Goal: Information Seeking & Learning: Learn about a topic

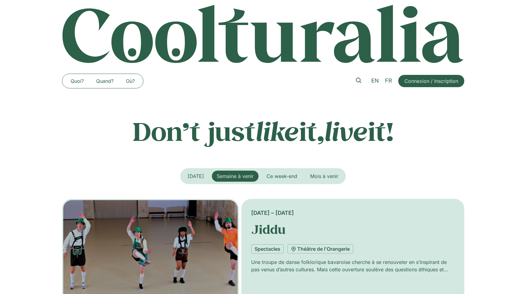
scroll to position [8, 0]
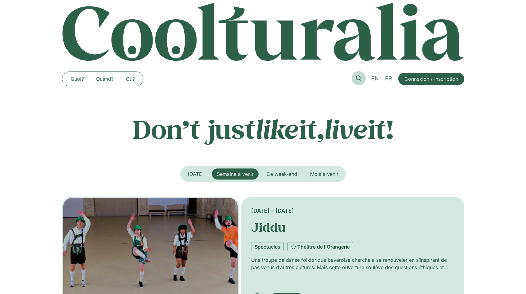
click at [355, 77] on link at bounding box center [358, 78] width 14 height 14
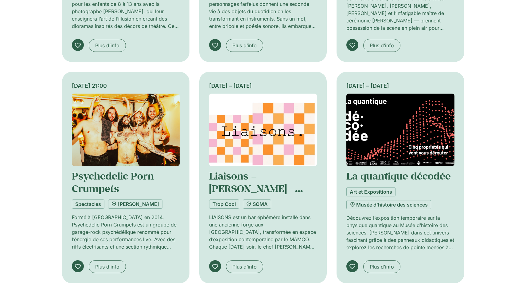
scroll to position [367, 0]
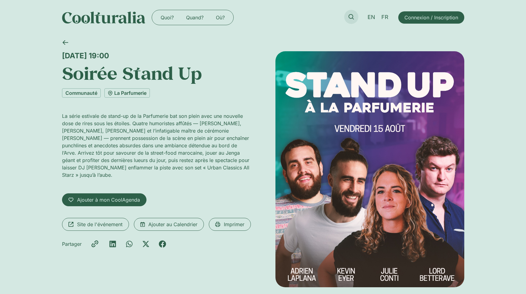
click at [351, 17] on icon at bounding box center [351, 17] width 6 height 6
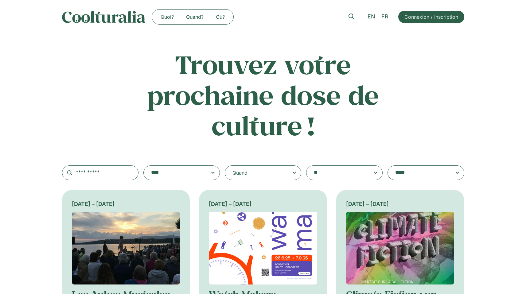
scroll to position [1, 0]
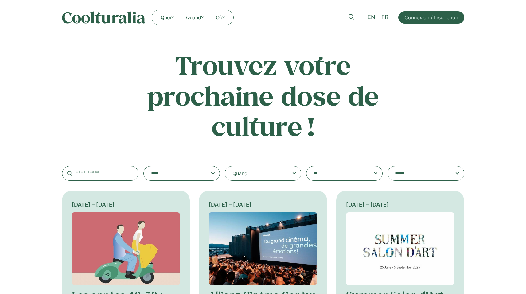
click at [251, 173] on div "Quand" at bounding box center [263, 173] width 76 height 15
click at [0, 0] on input "Quand" at bounding box center [0, 0] width 0 height 0
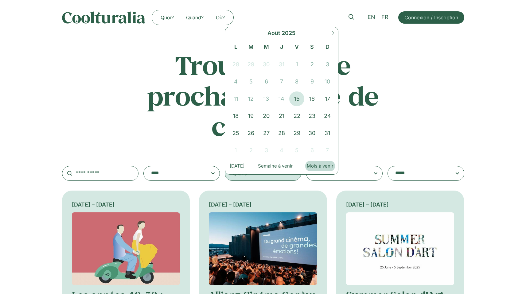
click at [323, 170] on button "Mois à venir" at bounding box center [320, 166] width 30 height 10
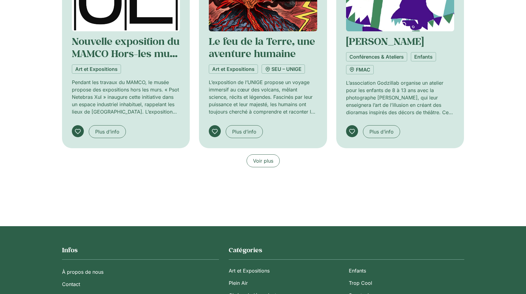
scroll to position [501, 0]
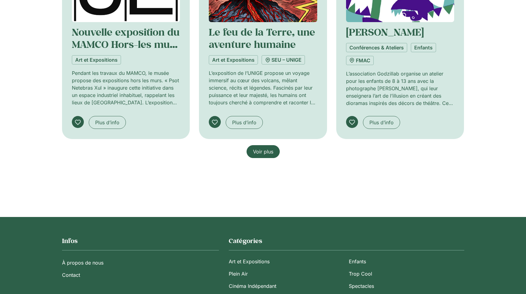
click at [258, 150] on span "Voir plus" at bounding box center [263, 151] width 20 height 7
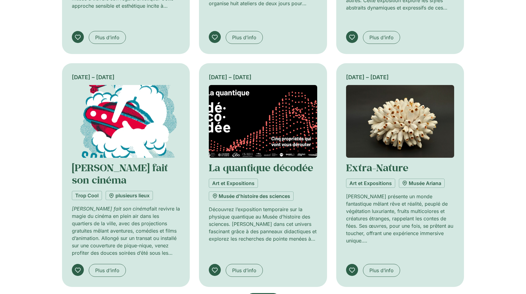
scroll to position [906, 0]
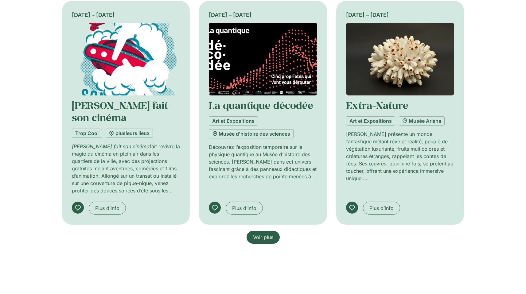
drag, startPoint x: 260, startPoint y: 190, endPoint x: 324, endPoint y: 195, distance: 64.4
click at [260, 234] on span "Voir plus" at bounding box center [263, 237] width 20 height 7
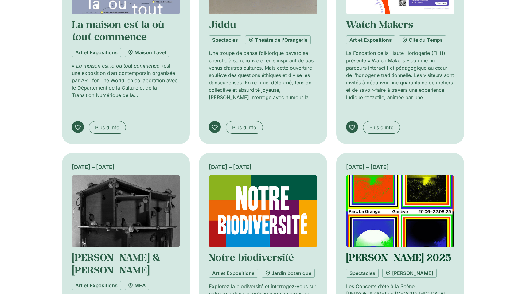
scroll to position [1330, 0]
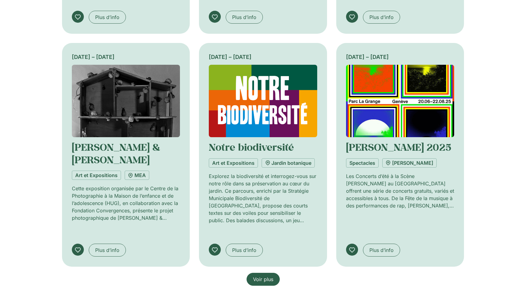
click at [265, 276] on span "Voir plus" at bounding box center [263, 279] width 20 height 7
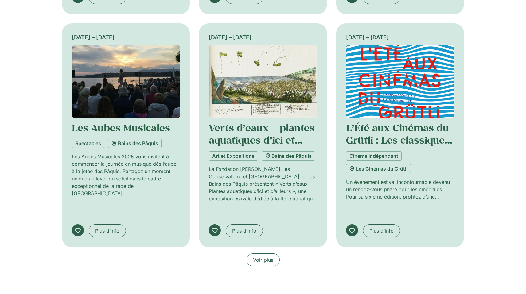
scroll to position [1817, 0]
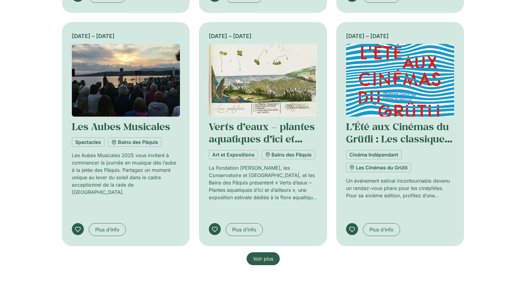
click at [269, 255] on span "Voir plus" at bounding box center [263, 258] width 20 height 7
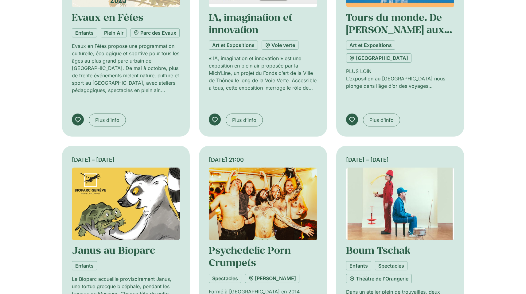
scroll to position [2288, 0]
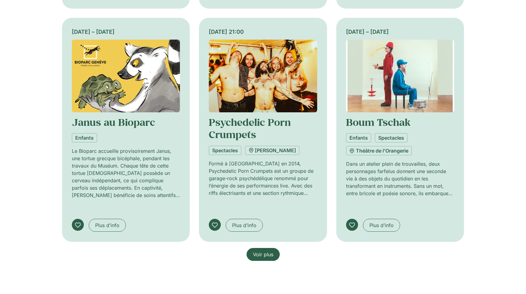
click at [268, 248] on link "Voir plus" at bounding box center [262, 254] width 33 height 13
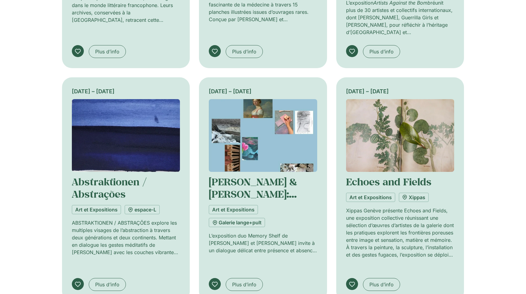
scroll to position [2695, 0]
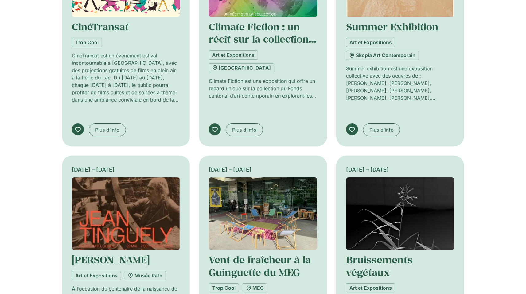
scroll to position [3153, 0]
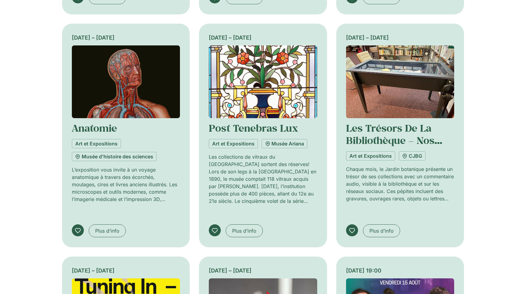
scroll to position [3511, 0]
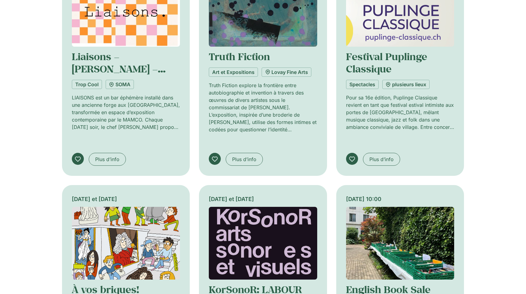
scroll to position [4020, 0]
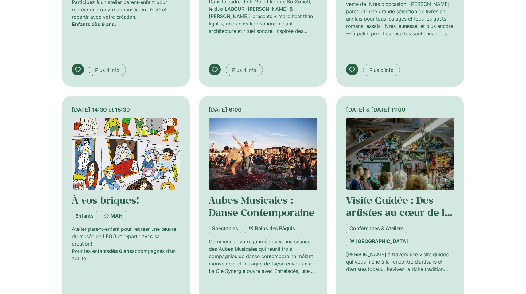
scroll to position [4436, 0]
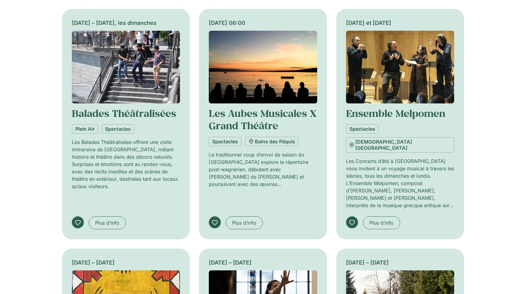
scroll to position [4890, 0]
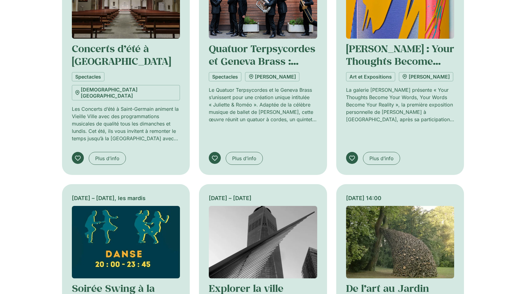
scroll to position [5300, 0]
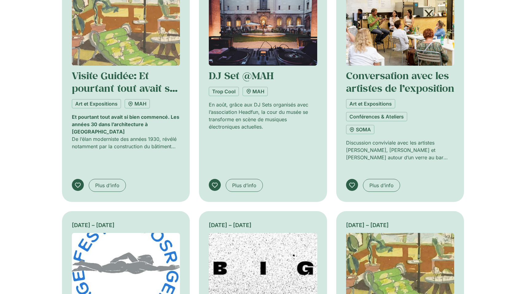
scroll to position [5998, 0]
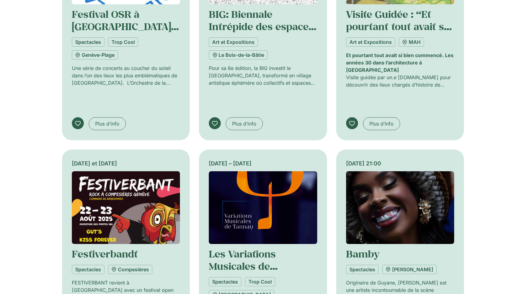
scroll to position [6427, 0]
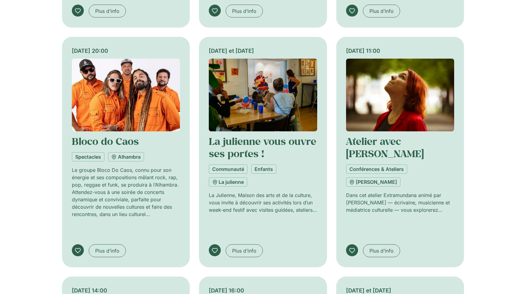
scroll to position [6911, 0]
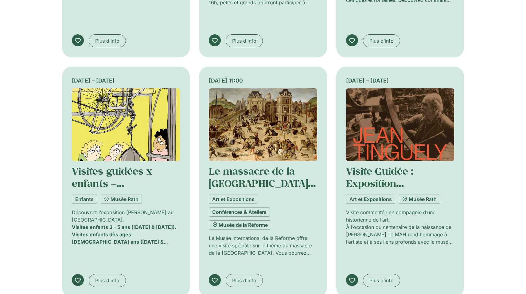
scroll to position [7334, 0]
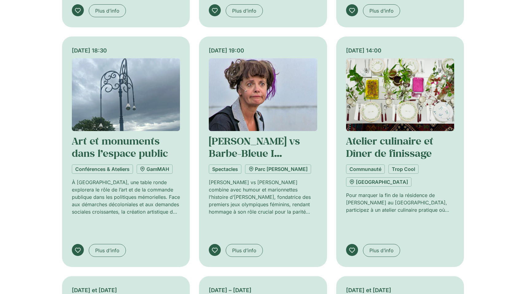
scroll to position [7849, 0]
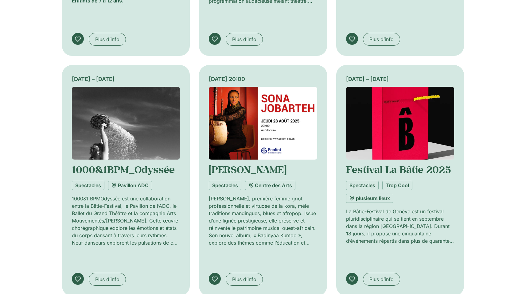
scroll to position [8295, 0]
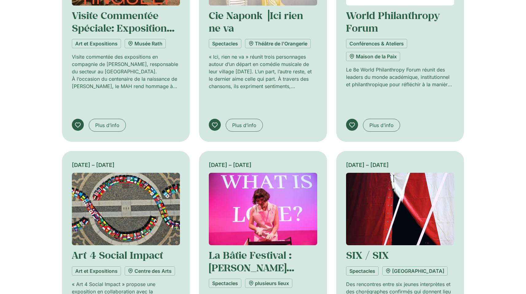
scroll to position [8689, 0]
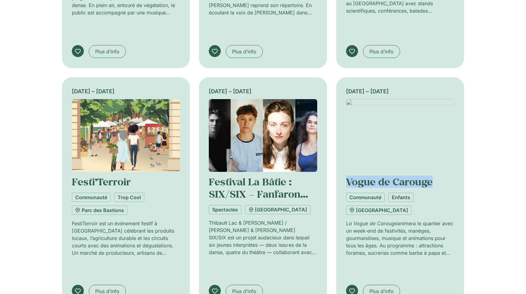
scroll to position [9304, 0]
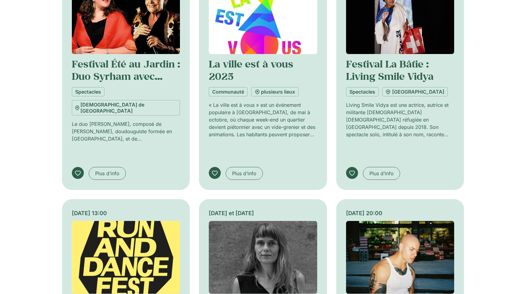
scroll to position [9603, 0]
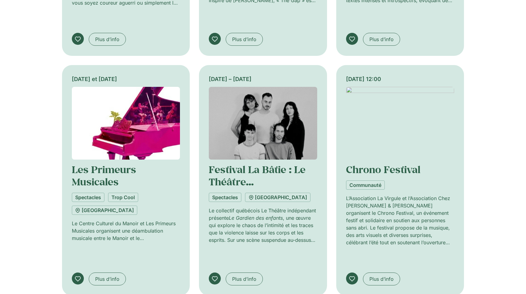
scroll to position [10180, 0]
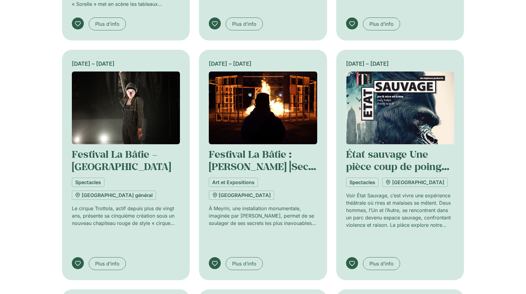
scroll to position [10592, 0]
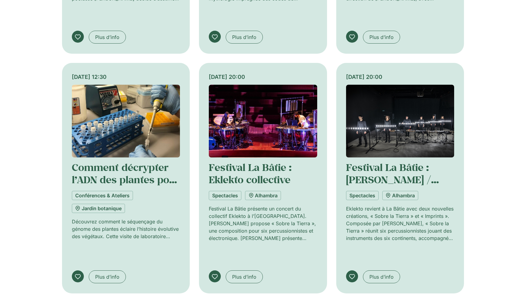
scroll to position [10963, 0]
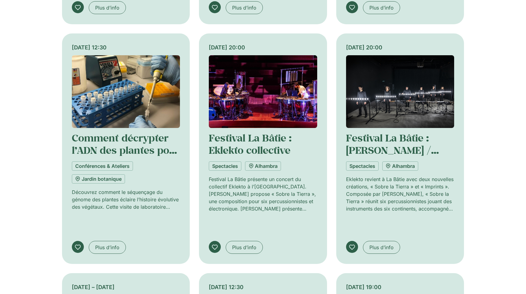
drag, startPoint x: 270, startPoint y: 240, endPoint x: 293, endPoint y: 233, distance: 24.3
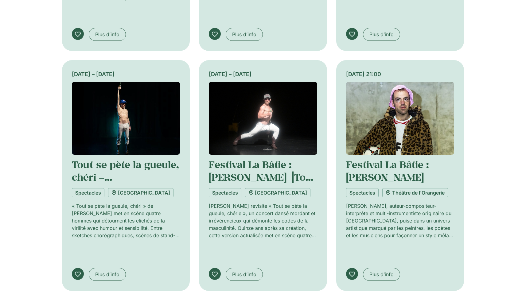
scroll to position [11434, 0]
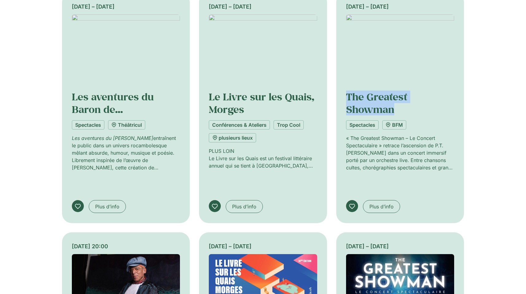
scroll to position [11963, 0]
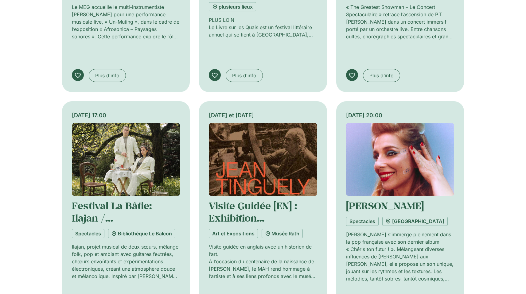
scroll to position [12340, 0]
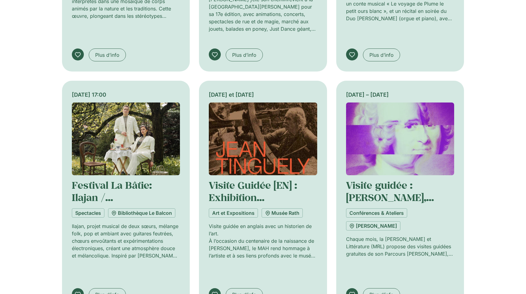
scroll to position [12839, 0]
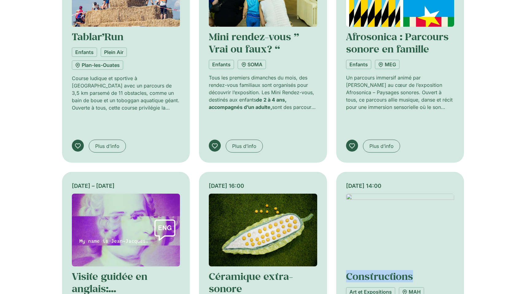
scroll to position [13294, 0]
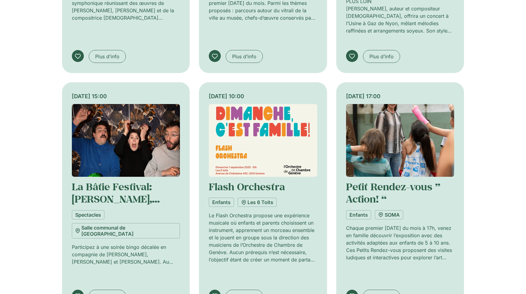
scroll to position [13793, 0]
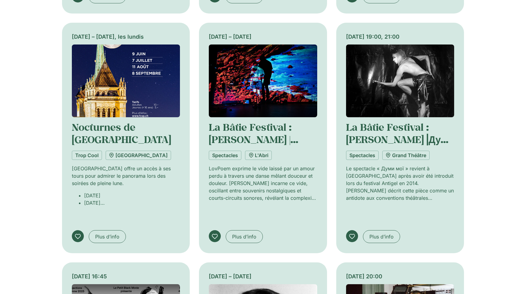
scroll to position [14212, 0]
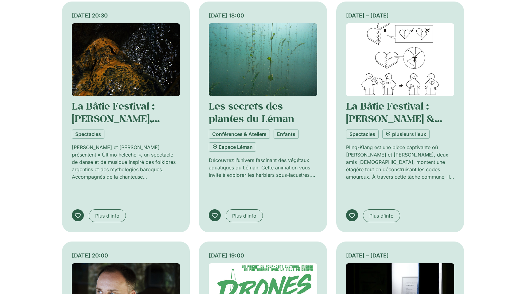
scroll to position [14705, 0]
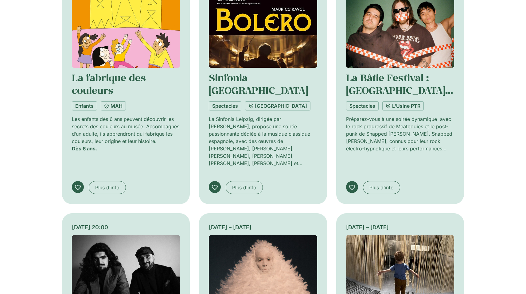
scroll to position [15223, 0]
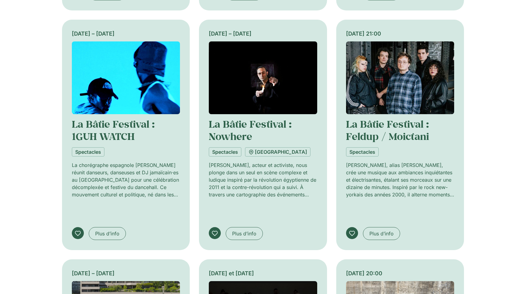
scroll to position [15550, 0]
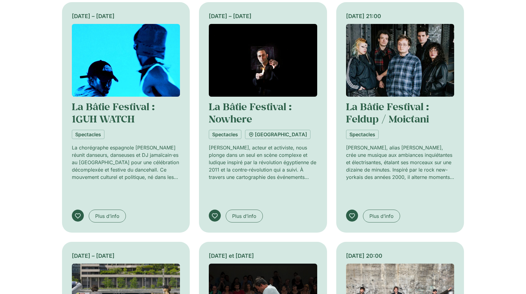
drag, startPoint x: 266, startPoint y: 227, endPoint x: 283, endPoint y: 230, distance: 17.2
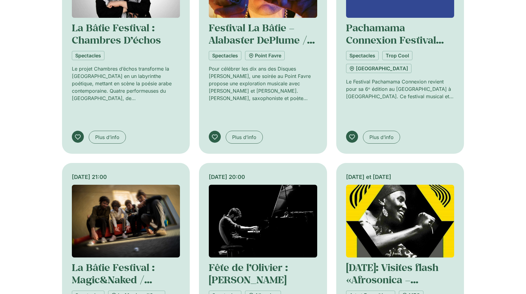
scroll to position [16109, 0]
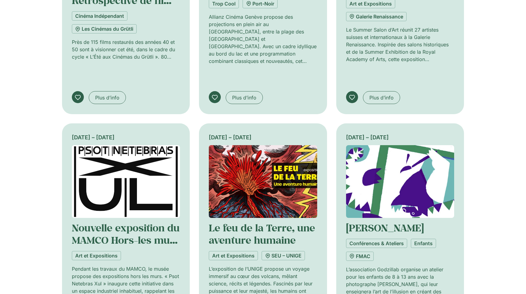
scroll to position [0, 0]
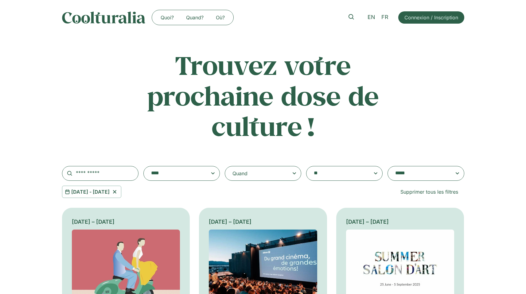
click at [118, 189] on icon at bounding box center [115, 191] width 8 height 7
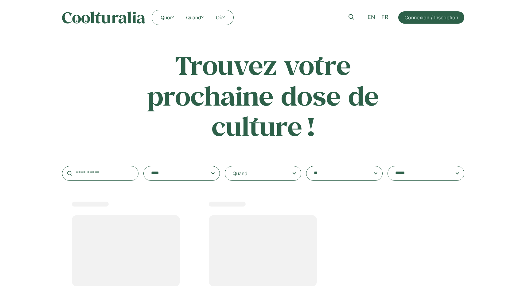
click at [258, 176] on div "Quand" at bounding box center [263, 173] width 76 height 15
click at [0, 0] on input "Quand" at bounding box center [0, 0] width 0 height 0
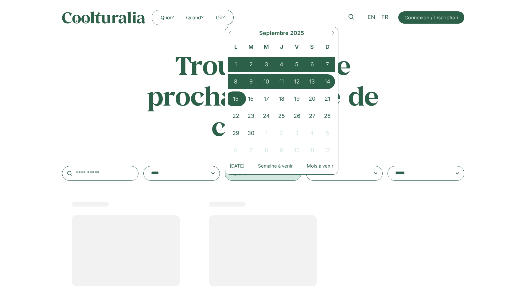
click at [233, 102] on span "15" at bounding box center [235, 98] width 15 height 15
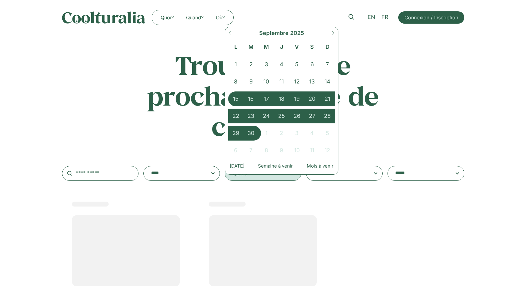
click at [253, 134] on span "30" at bounding box center [250, 133] width 15 height 15
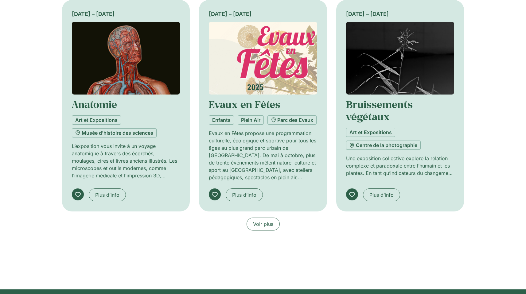
scroll to position [588, 0]
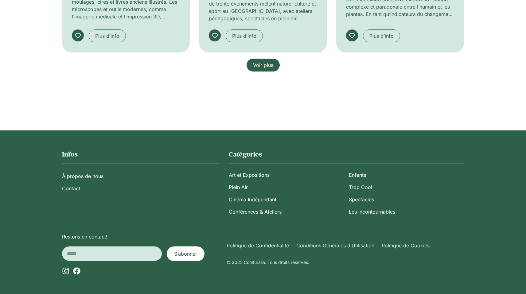
click at [262, 63] on span "Voir plus" at bounding box center [263, 64] width 20 height 7
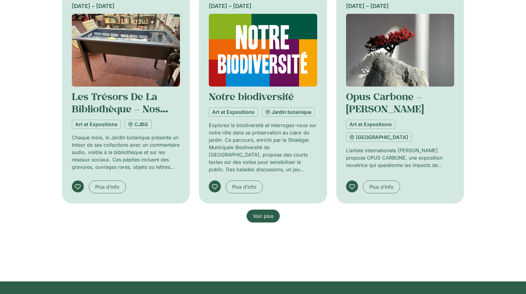
scroll to position [881, 0]
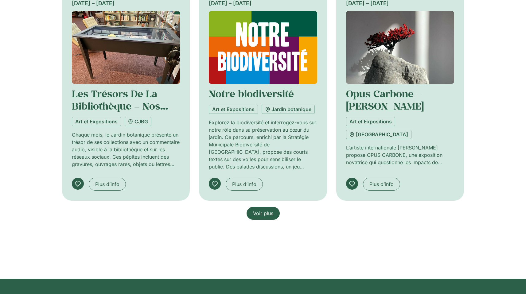
click at [268, 215] on span "Voir plus" at bounding box center [263, 213] width 20 height 7
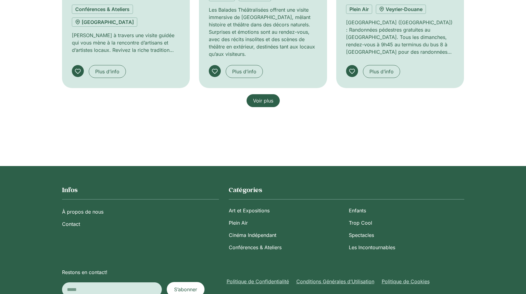
scroll to position [1437, 0]
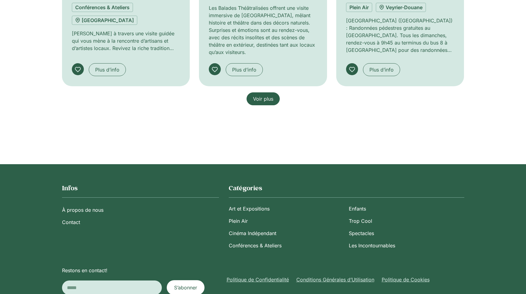
click at [266, 97] on span "Voir plus" at bounding box center [263, 98] width 20 height 7
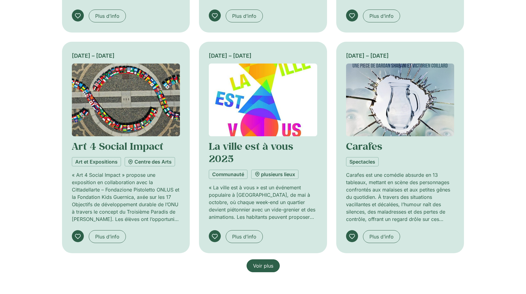
scroll to position [1837, 0]
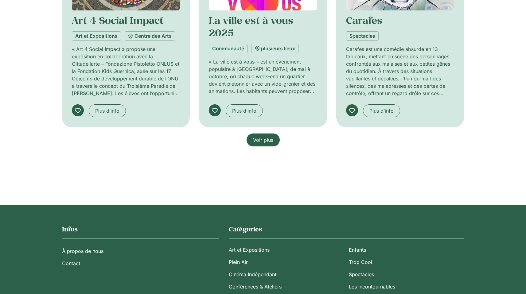
click at [266, 139] on span "Voir plus" at bounding box center [263, 139] width 20 height 7
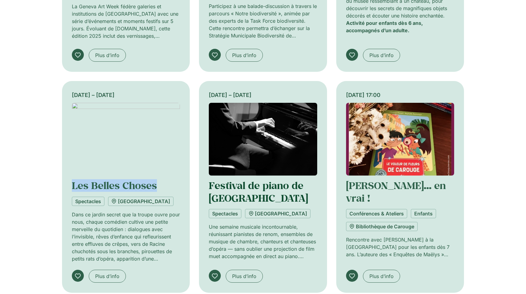
scroll to position [2233, 0]
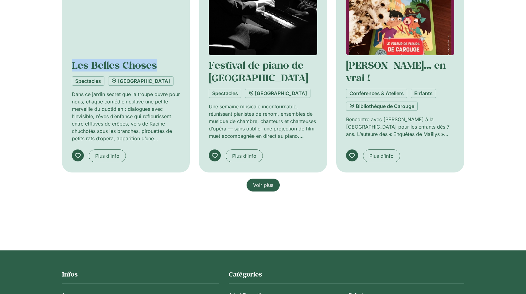
click at [266, 183] on span "Voir plus" at bounding box center [263, 184] width 20 height 7
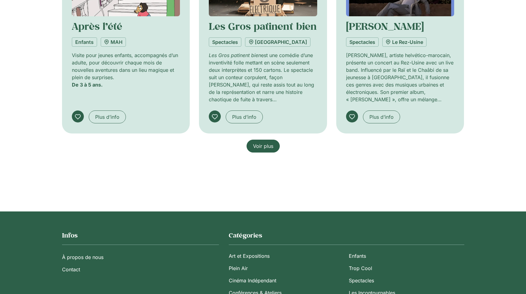
scroll to position [2776, 0]
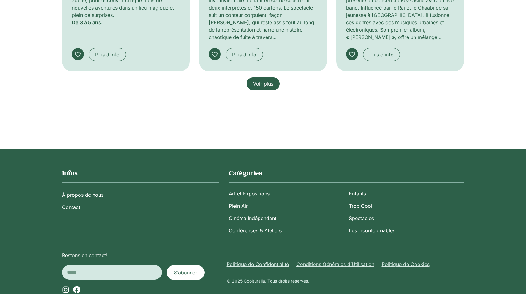
click at [262, 84] on span "Voir plus" at bounding box center [263, 83] width 20 height 7
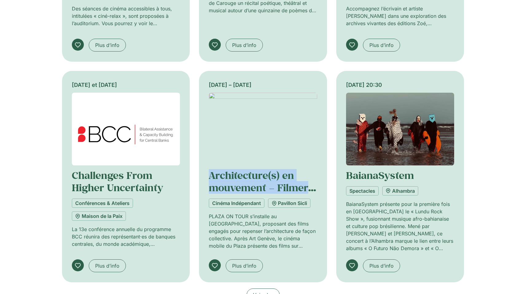
scroll to position [3097, 0]
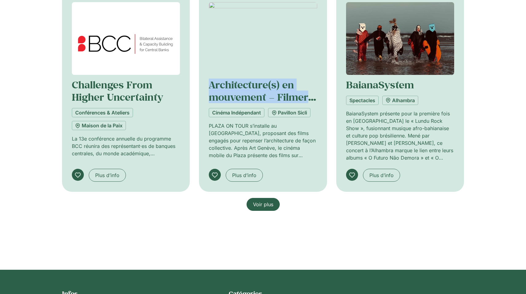
click at [268, 201] on span "Voir plus" at bounding box center [263, 204] width 20 height 7
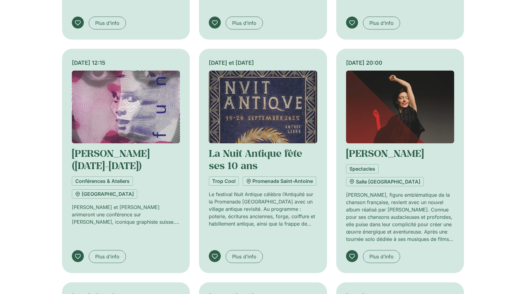
scroll to position [3555, 0]
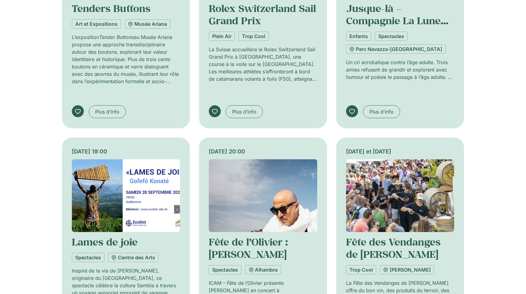
scroll to position [4043, 0]
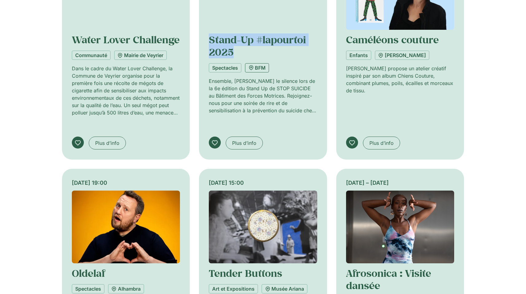
scroll to position [4487, 0]
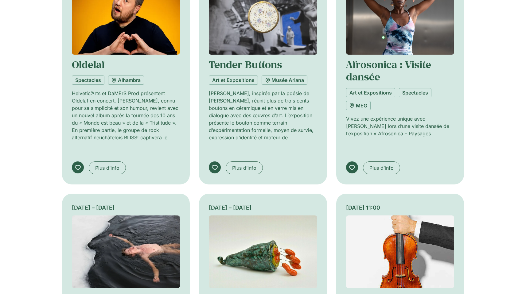
scroll to position [4863, 0]
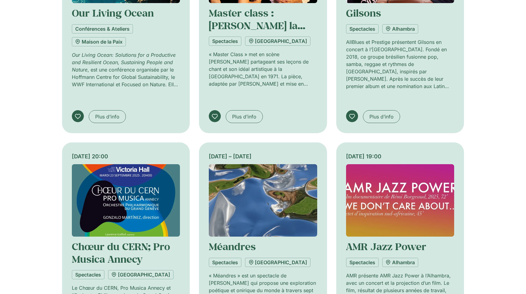
scroll to position [5331, 0]
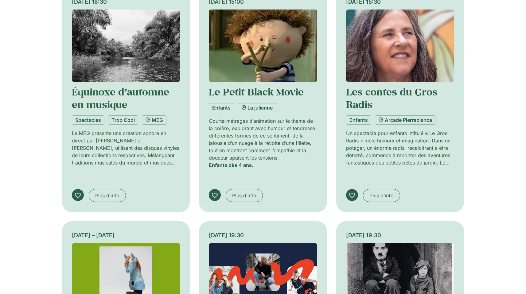
scroll to position [5799, 0]
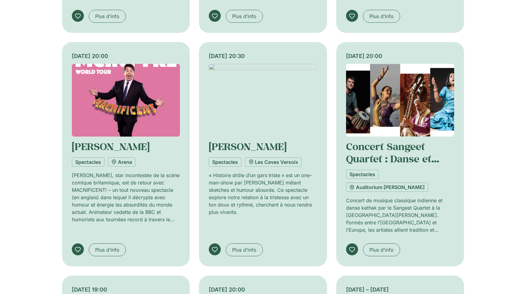
scroll to position [6258, 0]
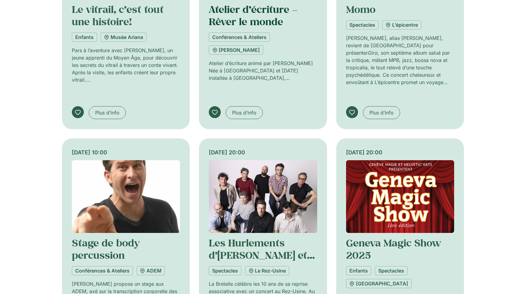
scroll to position [6844, 0]
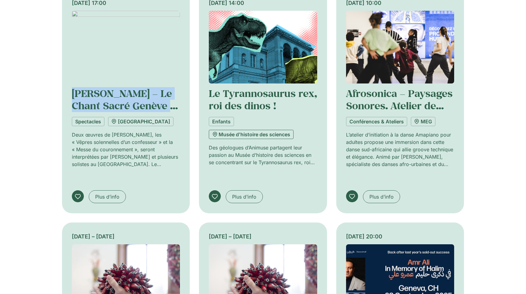
scroll to position [7311, 0]
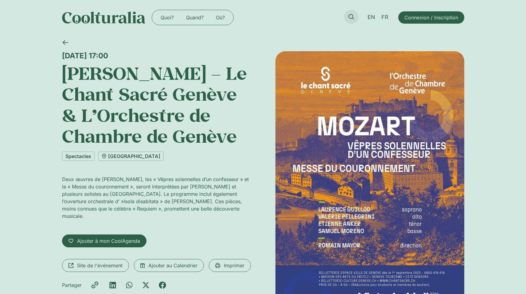
click at [355, 17] on link at bounding box center [351, 17] width 14 height 14
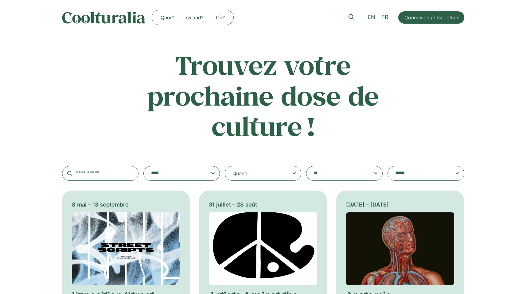
click at [280, 173] on div "Quand" at bounding box center [263, 173] width 76 height 15
click at [0, 0] on input "Quand" at bounding box center [0, 0] width 0 height 0
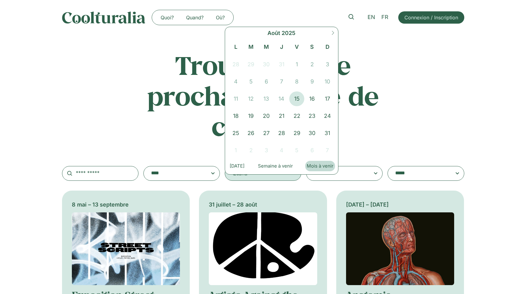
click at [316, 167] on button "Mois à venir" at bounding box center [320, 166] width 30 height 10
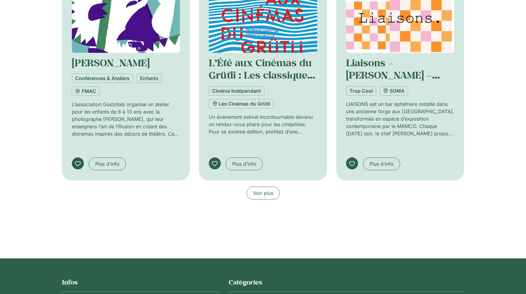
scroll to position [584, 0]
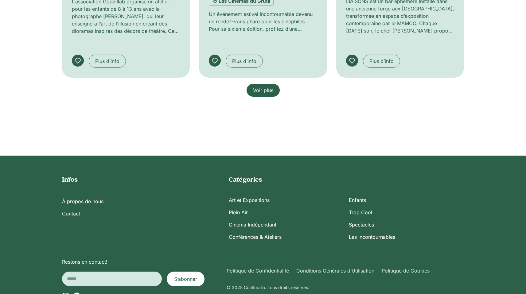
click at [254, 87] on span "Voir plus" at bounding box center [263, 90] width 20 height 7
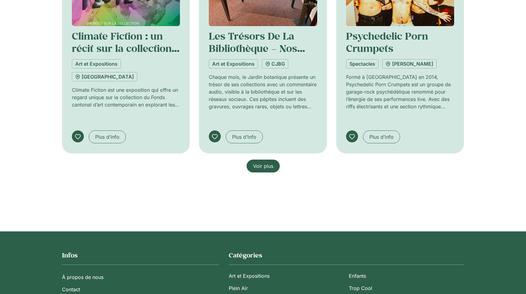
scroll to position [973, 0]
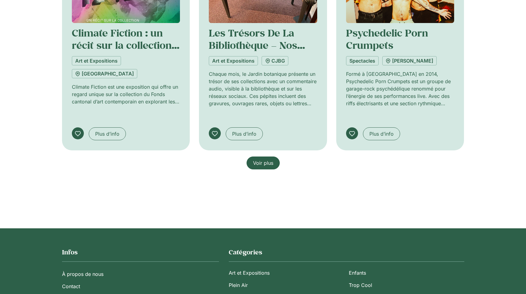
click at [263, 159] on span "Voir plus" at bounding box center [263, 162] width 20 height 7
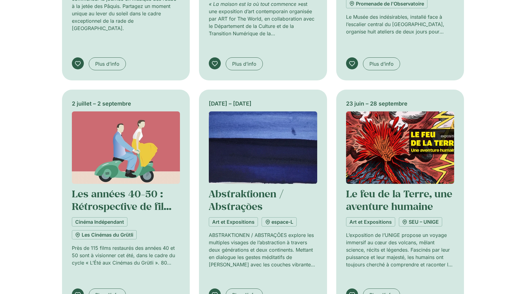
scroll to position [1403, 0]
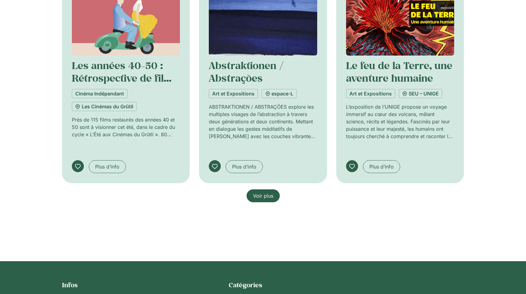
click at [265, 189] on link "Voir plus" at bounding box center [262, 195] width 33 height 13
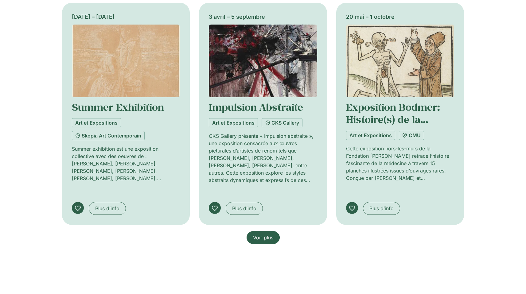
scroll to position [1898, 0]
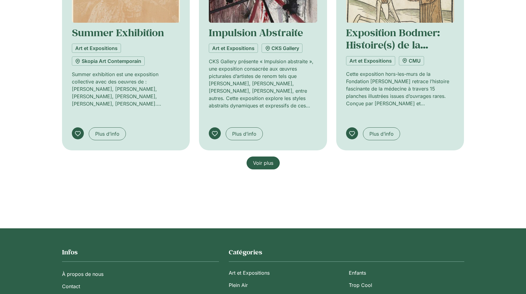
click at [264, 159] on span "Voir plus" at bounding box center [263, 162] width 20 height 7
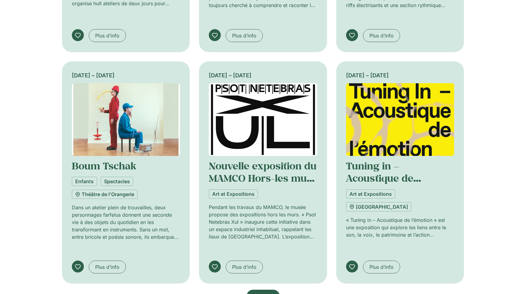
scroll to position [2352, 0]
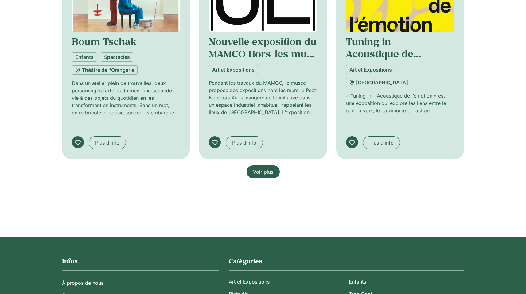
click at [267, 168] on span "Voir plus" at bounding box center [263, 171] width 20 height 7
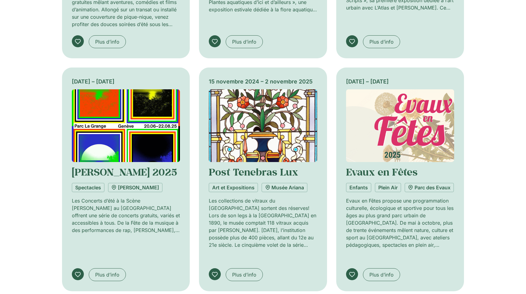
scroll to position [2737, 0]
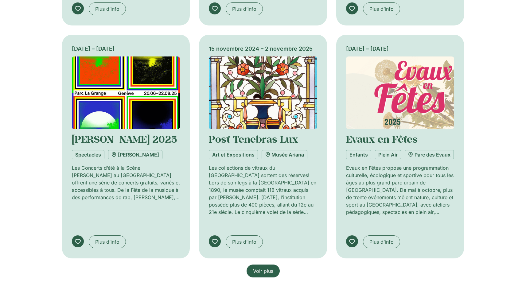
click at [269, 267] on span "Voir plus" at bounding box center [263, 270] width 20 height 7
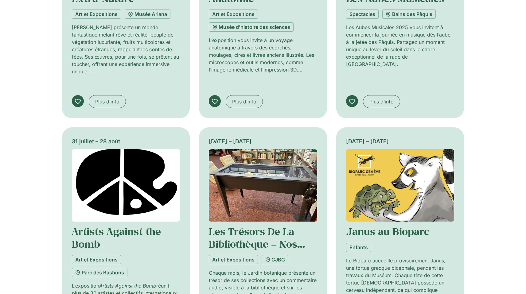
scroll to position [3195, 0]
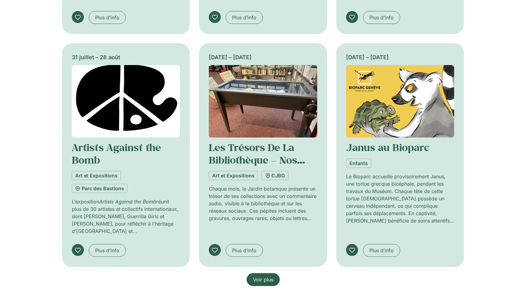
drag, startPoint x: 255, startPoint y: 101, endPoint x: 251, endPoint y: 102, distance: 4.6
click at [255, 276] on span "Voir plus" at bounding box center [263, 279] width 20 height 7
